Goal: Task Accomplishment & Management: Use online tool/utility

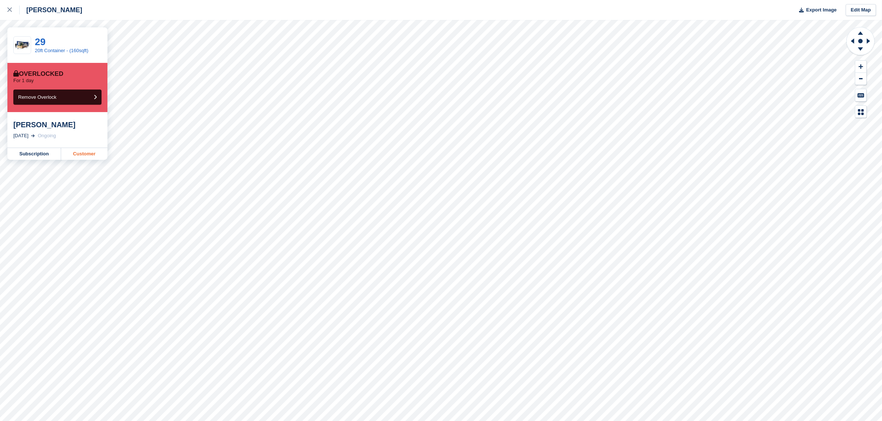
click at [73, 158] on link "Customer" at bounding box center [84, 154] width 46 height 12
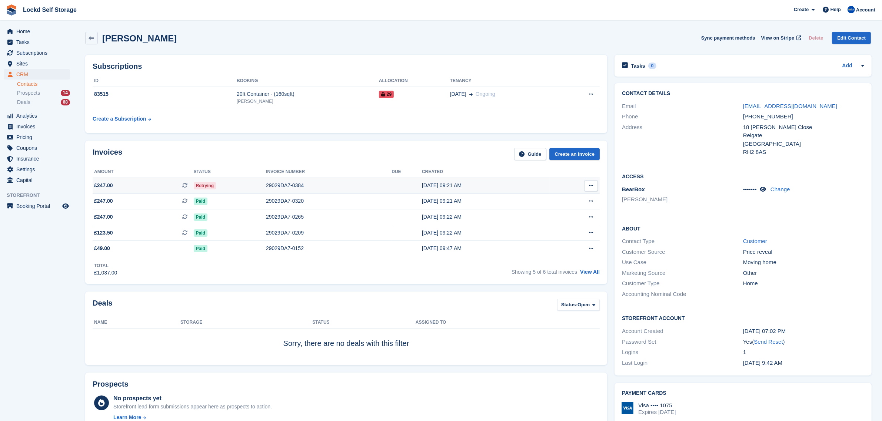
click at [248, 191] on td "Retrying" at bounding box center [230, 186] width 72 height 16
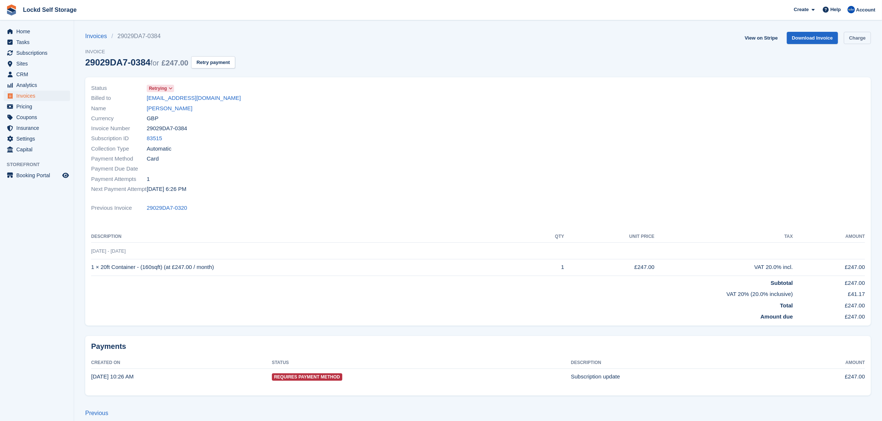
drag, startPoint x: 852, startPoint y: 39, endPoint x: 845, endPoint y: 39, distance: 7.0
click at [852, 39] on link "Charge" at bounding box center [856, 38] width 27 height 12
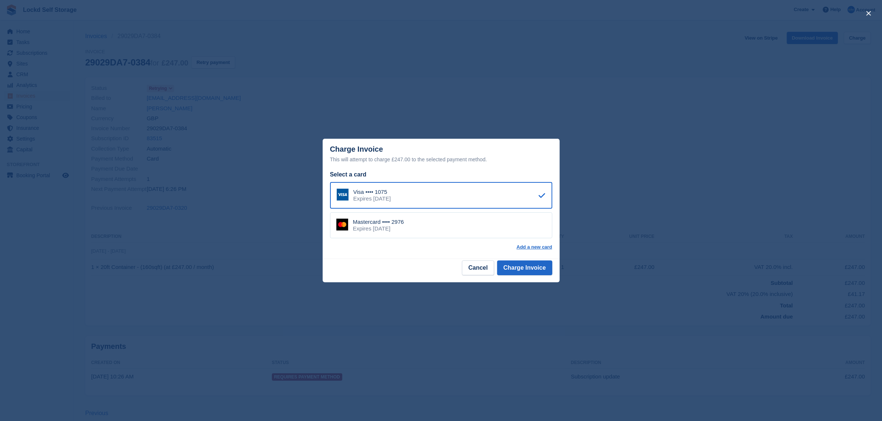
click at [422, 221] on div "Mastercard •••• 2976 Expires May 2028" at bounding box center [441, 226] width 222 height 26
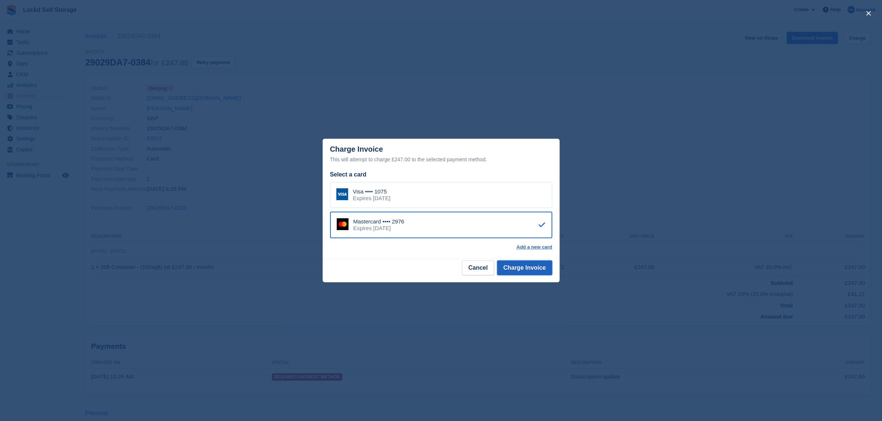
click at [545, 270] on button "Charge Invoice" at bounding box center [524, 268] width 55 height 15
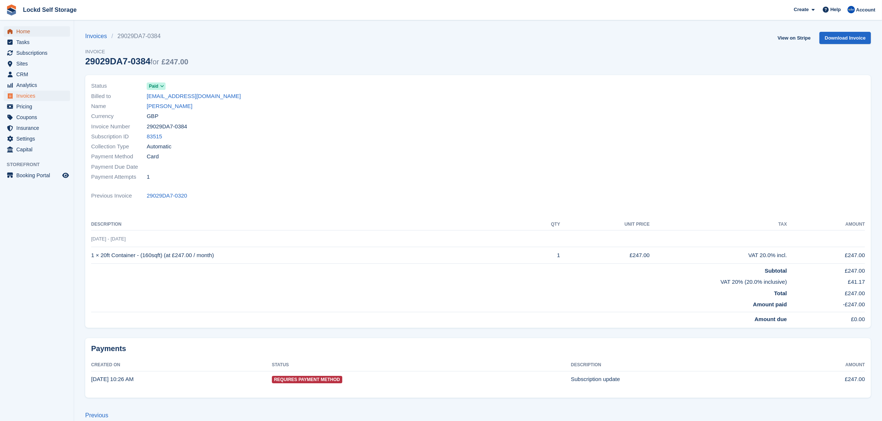
click at [34, 29] on span "Home" at bounding box center [38, 31] width 44 height 10
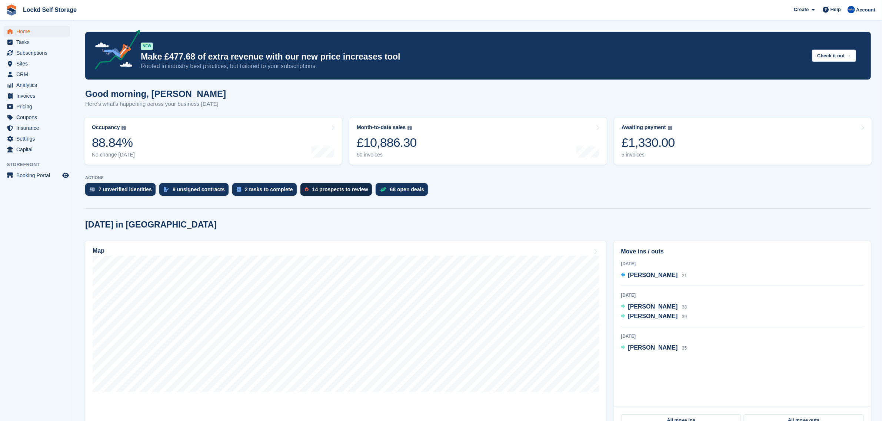
click at [347, 193] on div "14 prospects to review" at bounding box center [340, 190] width 56 height 6
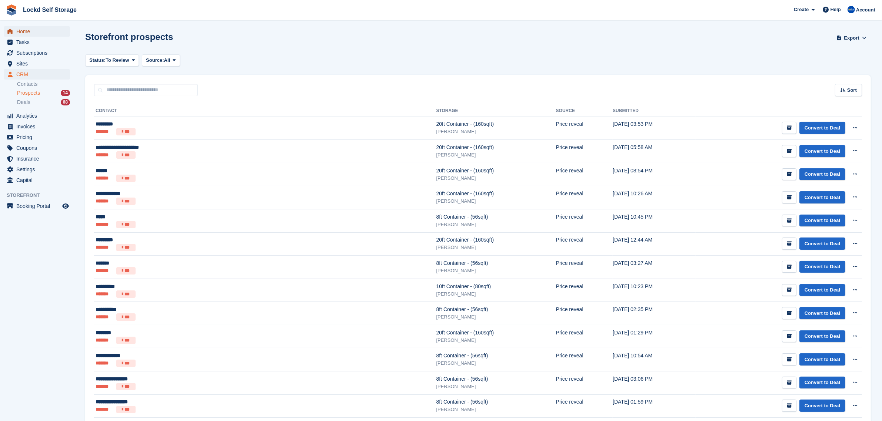
click at [22, 30] on span "Home" at bounding box center [38, 31] width 44 height 10
